Goal: Navigation & Orientation: Understand site structure

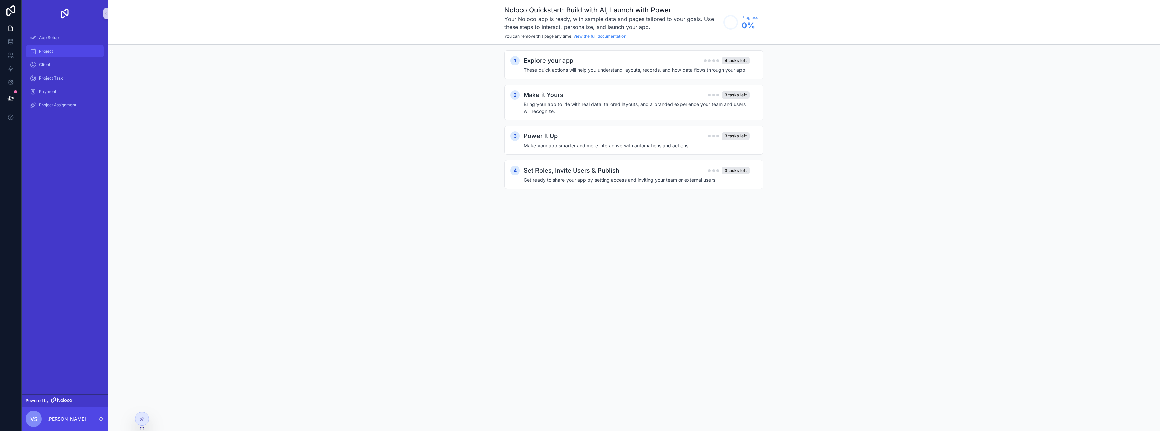
click at [46, 47] on div "Project" at bounding box center [65, 51] width 70 height 11
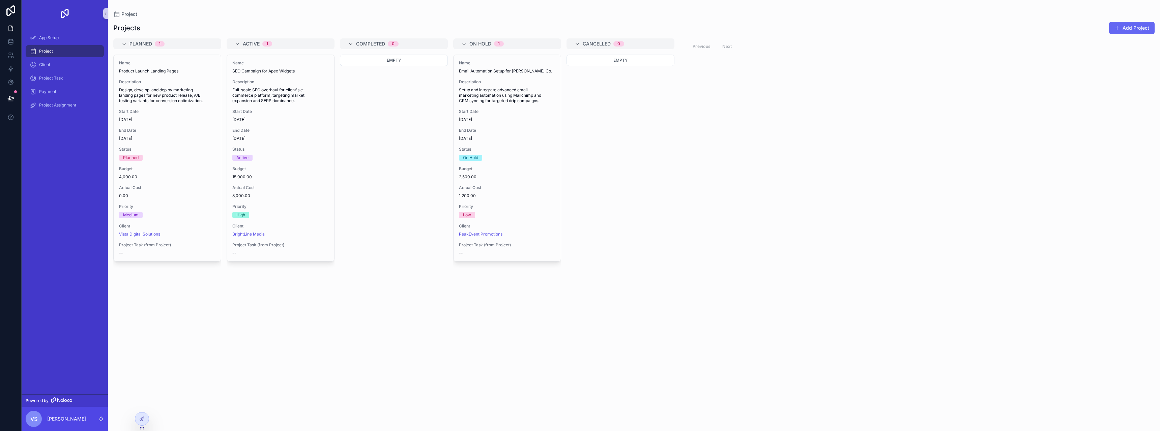
click at [175, 45] on div "Planned 1" at bounding box center [172, 43] width 84 height 11
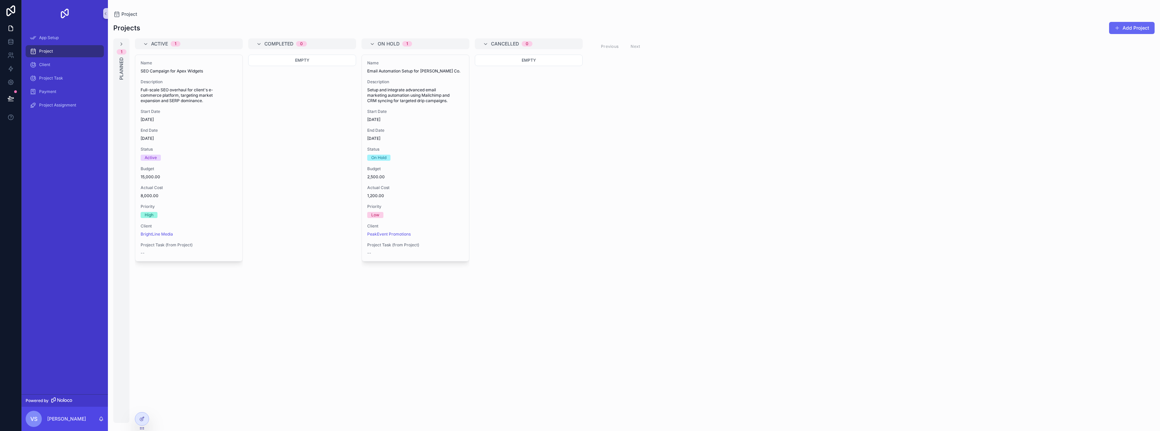
click at [174, 45] on span "1" at bounding box center [176, 43] width 10 height 5
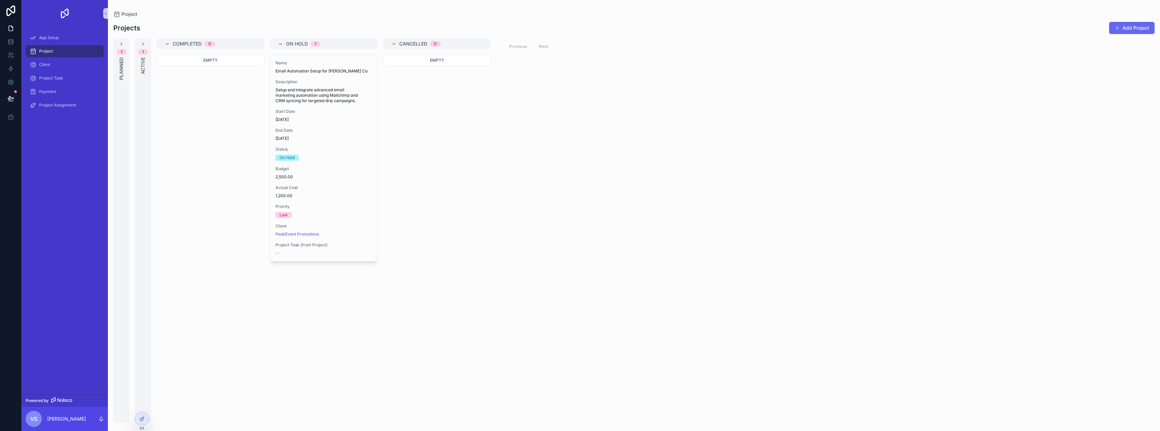
click at [203, 46] on div "Completed 0" at bounding box center [215, 43] width 84 height 11
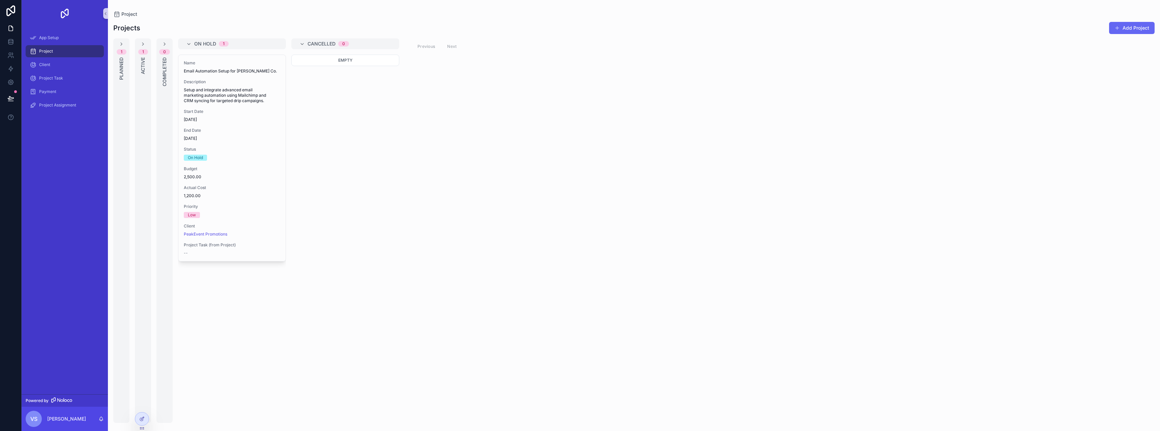
click at [203, 46] on span "On Hold" at bounding box center [205, 43] width 22 height 7
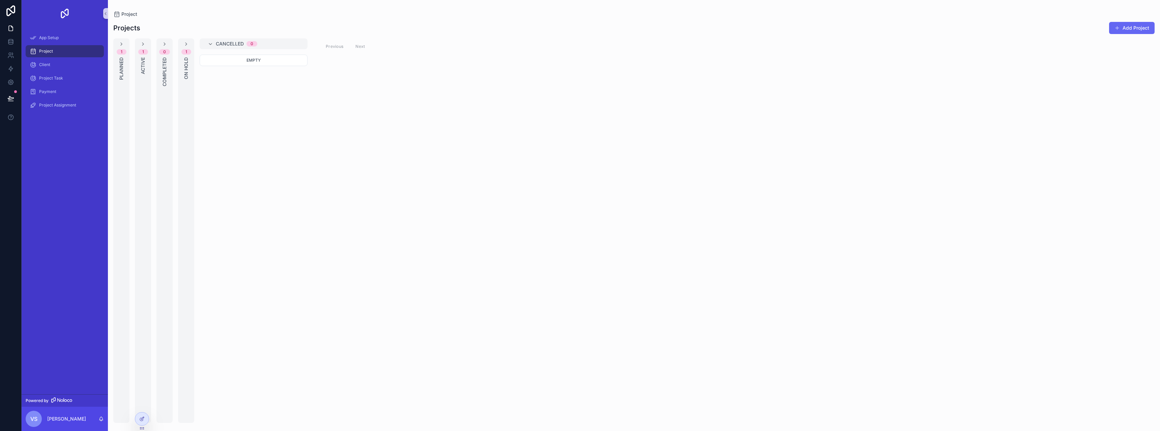
click at [173, 47] on div "1 Planned 1 Active 0 Completed 1 On Hold Cancelled 0 Empty Previous Next" at bounding box center [634, 230] width 1052 height 385
click at [240, 55] on div "Empty" at bounding box center [254, 60] width 108 height 11
click at [173, 60] on div "1 Planned 1 Active 0 Completed 1 On Hold Cancelled 0 Empty Previous Next" at bounding box center [634, 230] width 1052 height 385
click at [190, 62] on div "1 On Hold" at bounding box center [186, 230] width 16 height 385
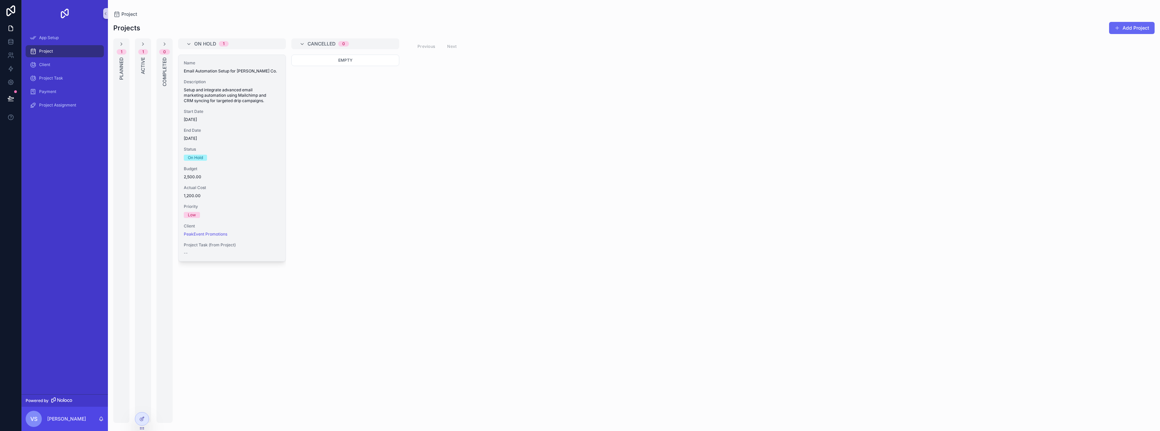
click at [228, 77] on div "Name Email Automation Setup for [PERSON_NAME] Co. Description Setup and integra…" at bounding box center [231, 158] width 107 height 206
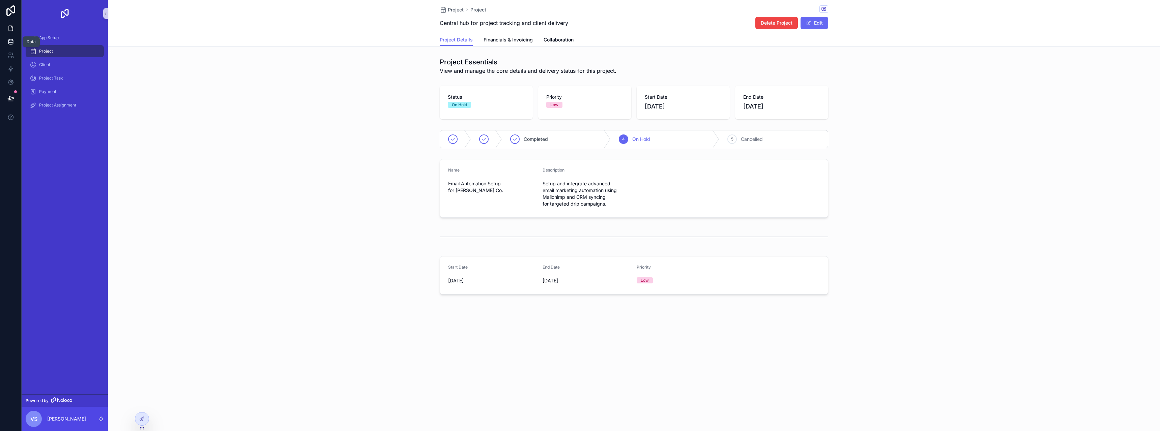
click at [7, 41] on icon at bounding box center [10, 41] width 7 height 7
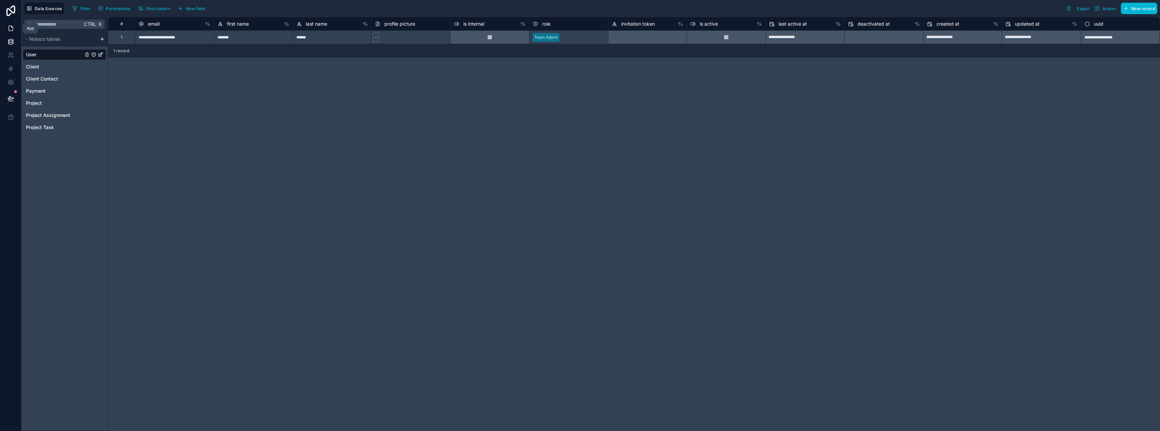
click at [12, 27] on icon at bounding box center [11, 26] width 1 height 1
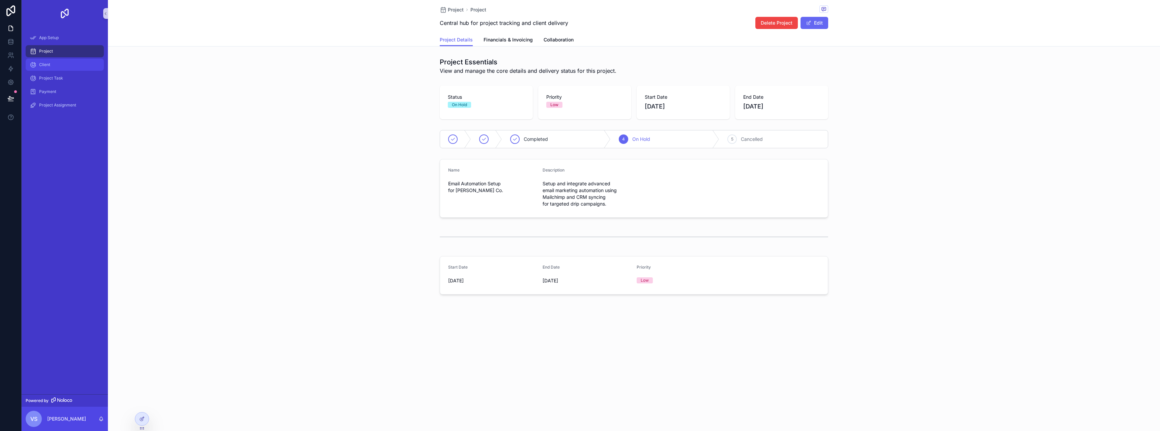
click at [54, 66] on div "Client" at bounding box center [65, 64] width 70 height 11
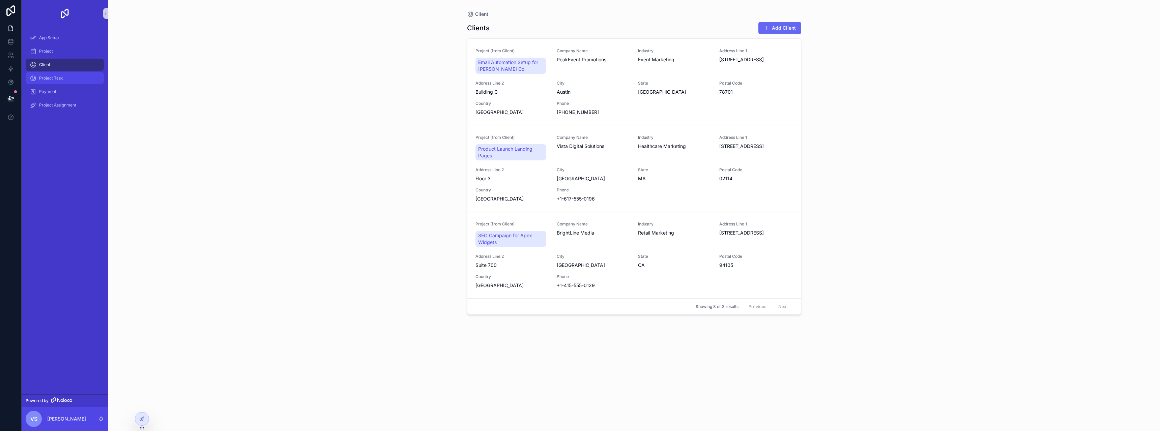
click at [49, 78] on span "Project Task" at bounding box center [51, 78] width 24 height 5
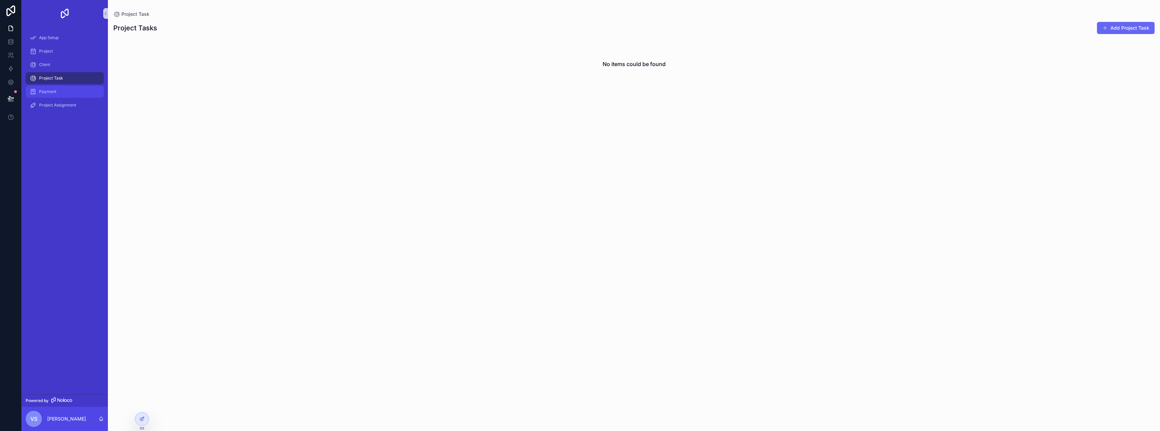
click at [50, 87] on div "Payment" at bounding box center [65, 91] width 70 height 11
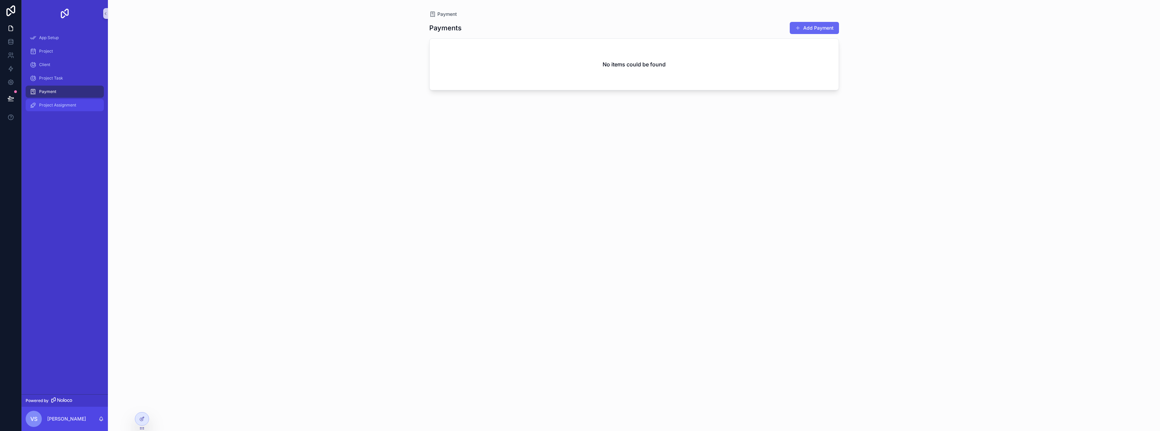
click at [66, 108] on span "Project Assignment" at bounding box center [57, 105] width 37 height 5
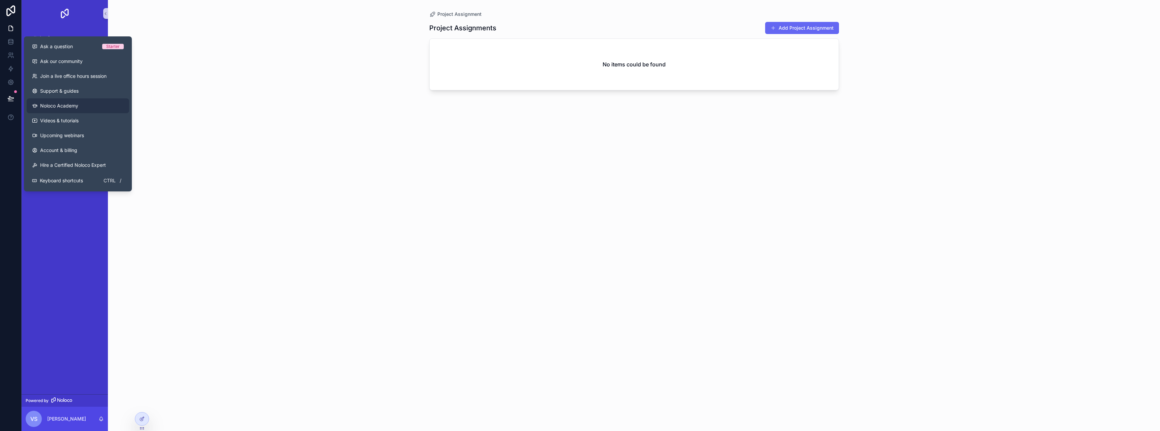
click at [68, 107] on span "Noloco Academy" at bounding box center [59, 106] width 38 height 7
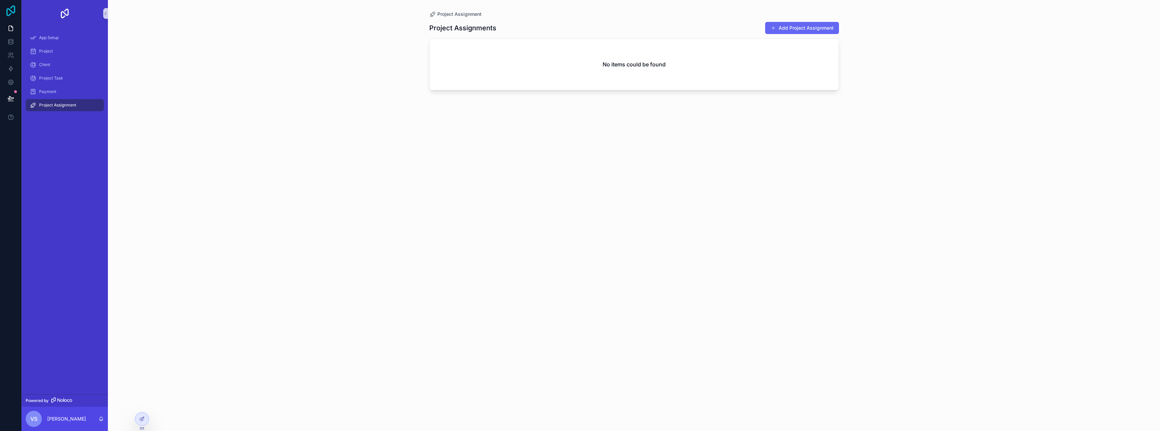
click at [8, 10] on icon at bounding box center [10, 10] width 13 height 11
